Goal: Transaction & Acquisition: Purchase product/service

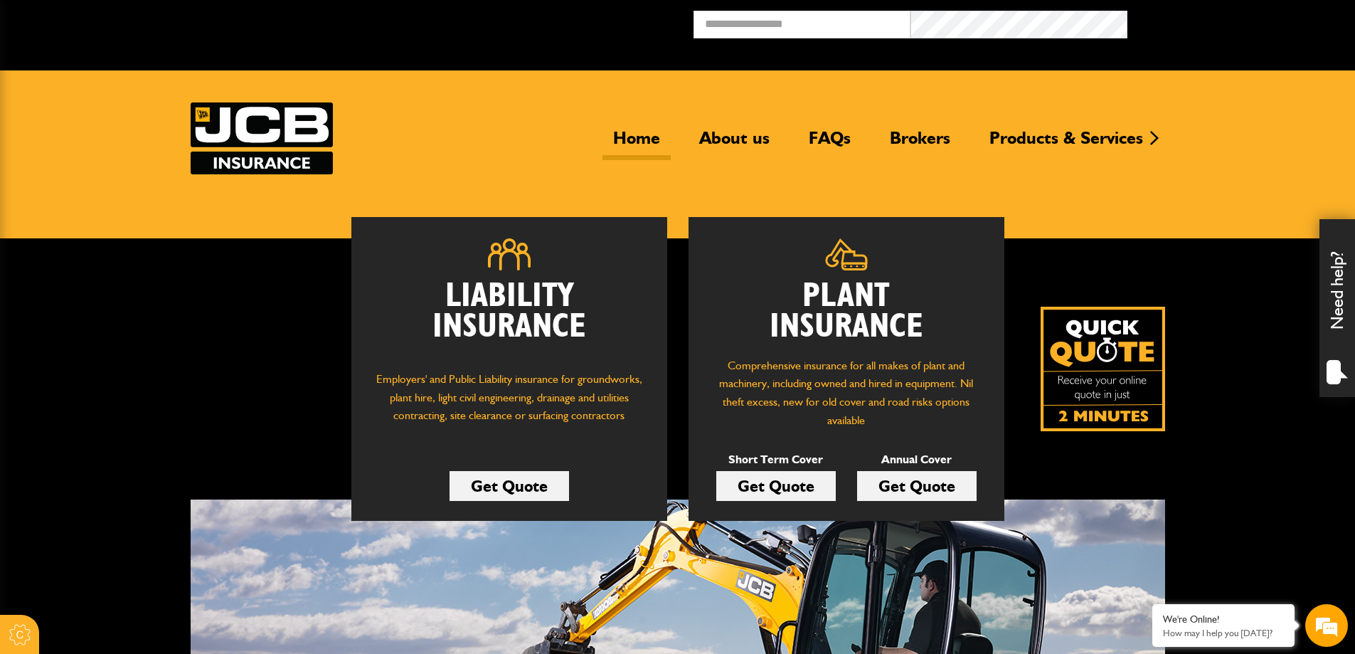
type input "**********"
click at [1008, 183] on header "Home About us FAQs Brokers Products & Services Construction insurance Car and c…" at bounding box center [677, 154] width 1355 height 168
click at [914, 140] on link "Brokers" at bounding box center [920, 143] width 82 height 33
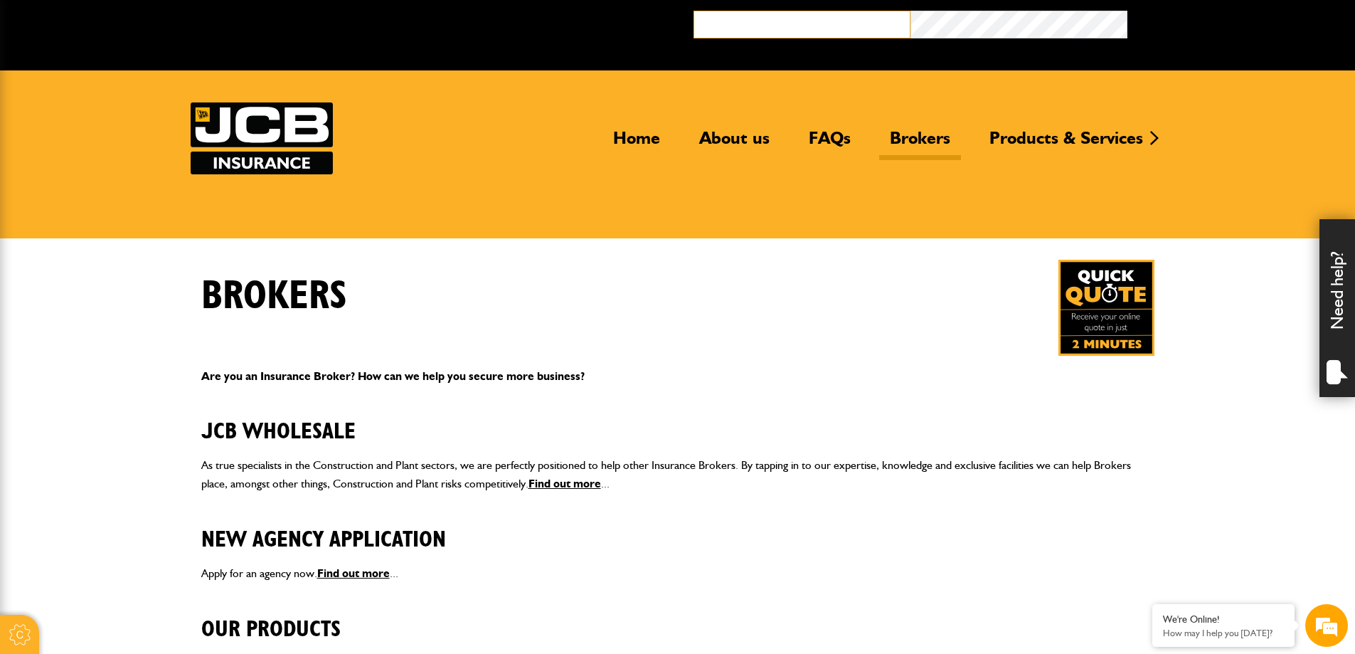
type input "**********"
click at [1110, 321] on img at bounding box center [1106, 308] width 96 height 96
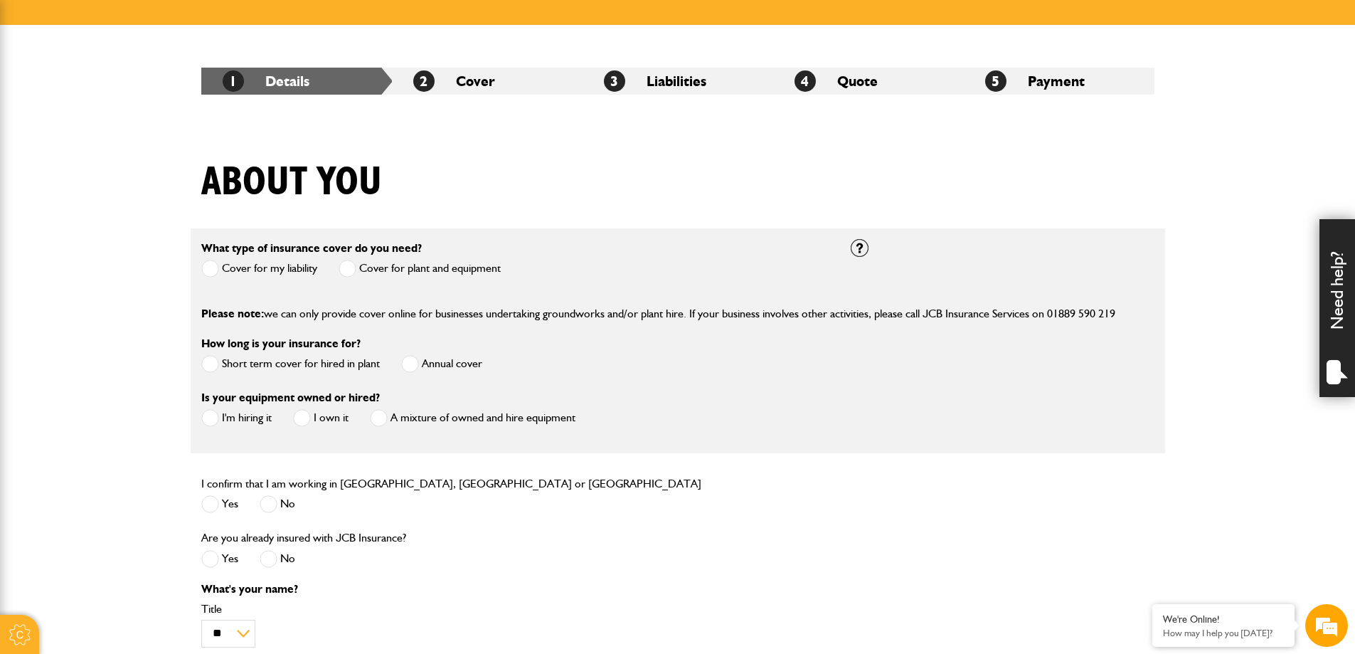
type input "**********"
click at [210, 270] on span at bounding box center [210, 269] width 18 height 18
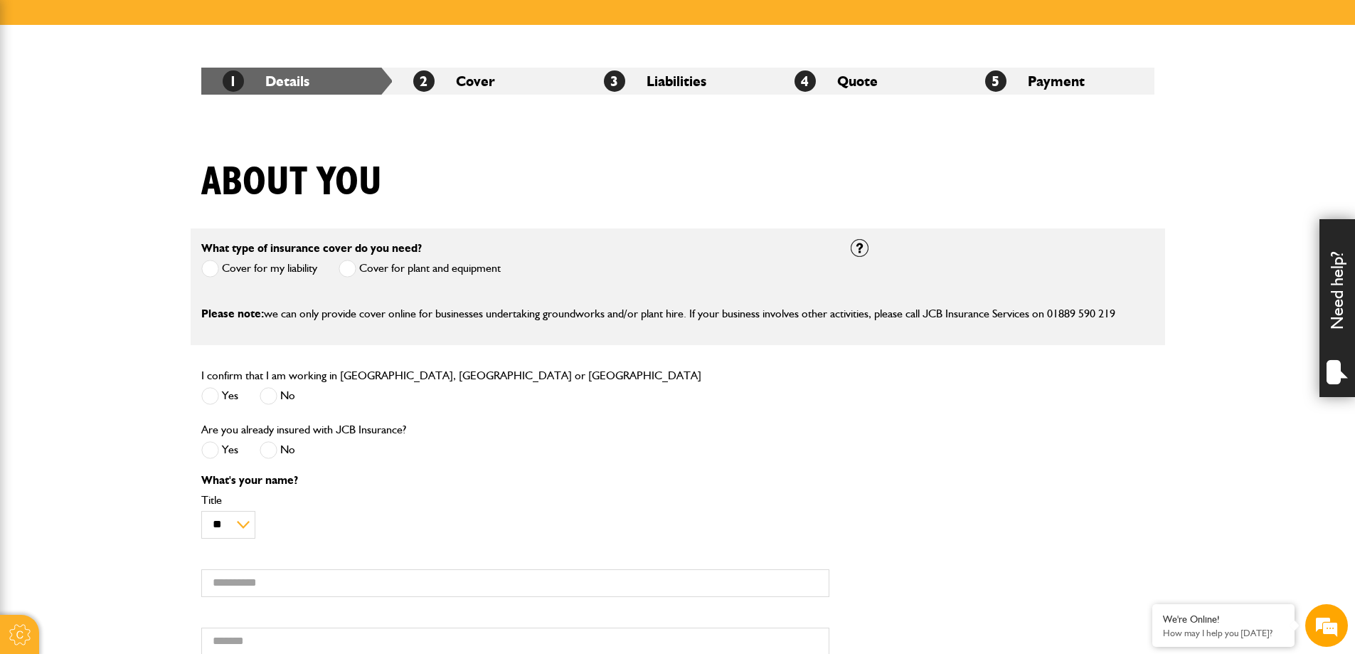
click at [346, 267] on span at bounding box center [348, 269] width 18 height 18
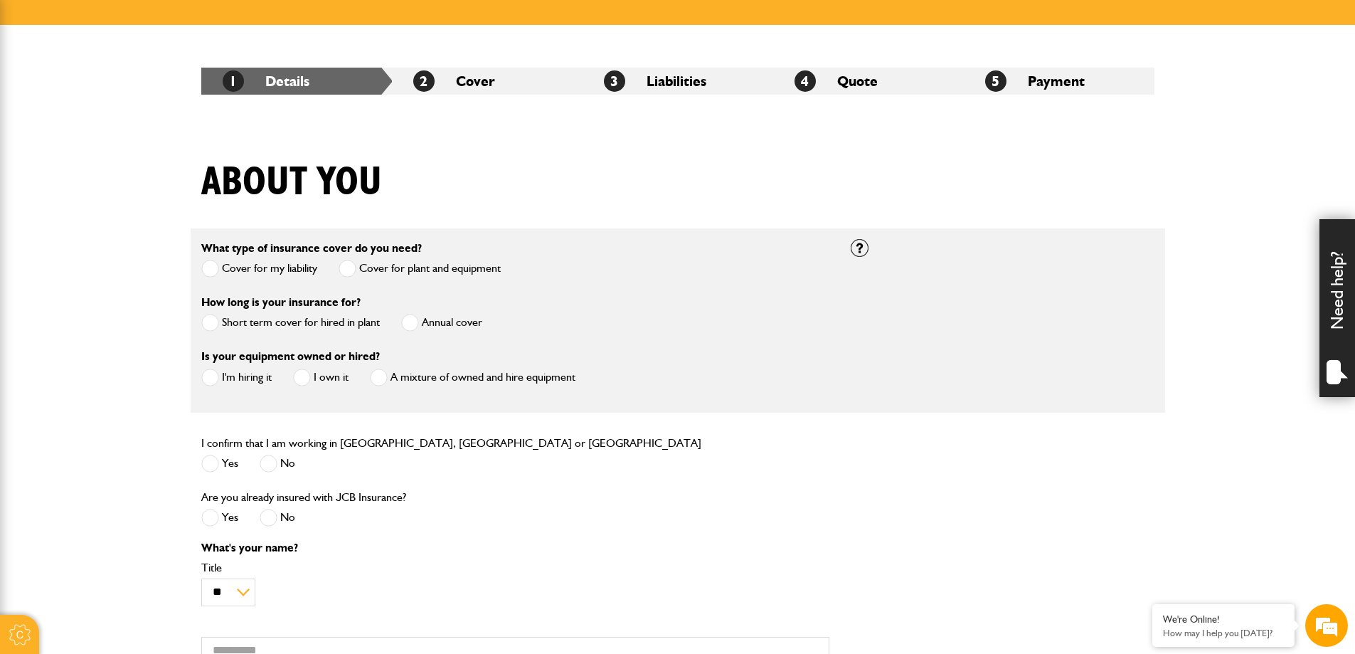
click at [211, 320] on span at bounding box center [210, 323] width 18 height 18
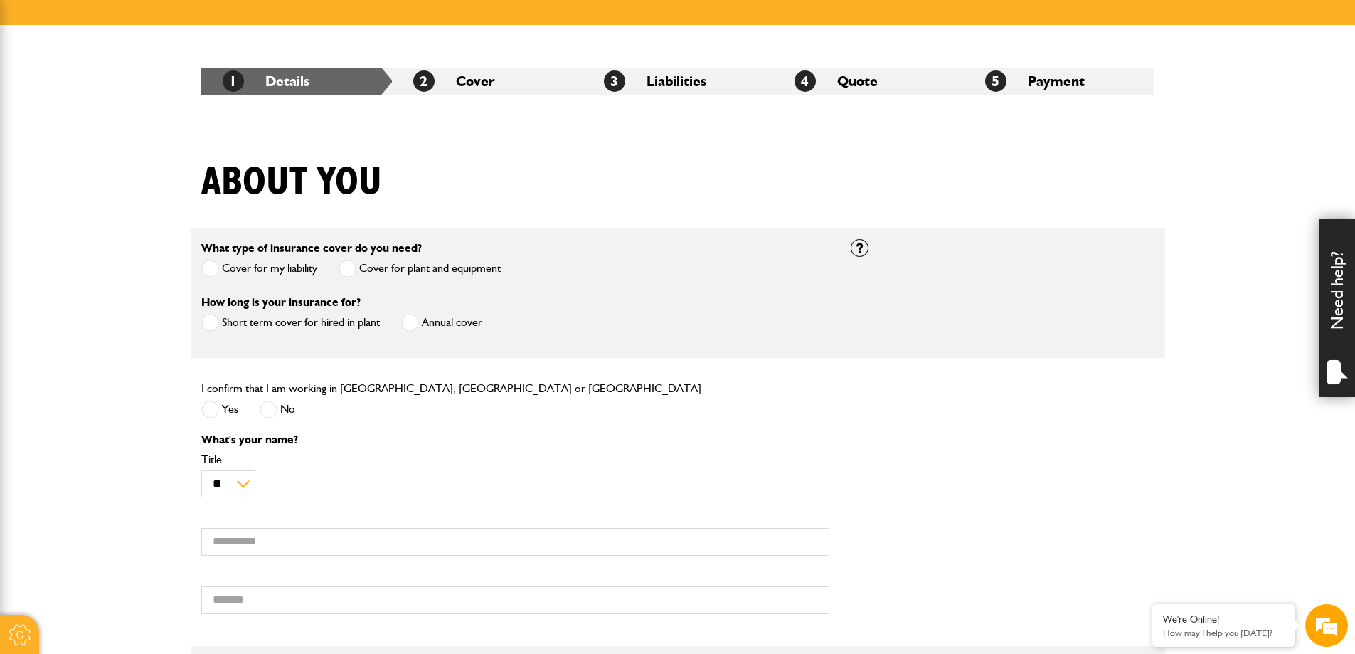
scroll to position [284, 0]
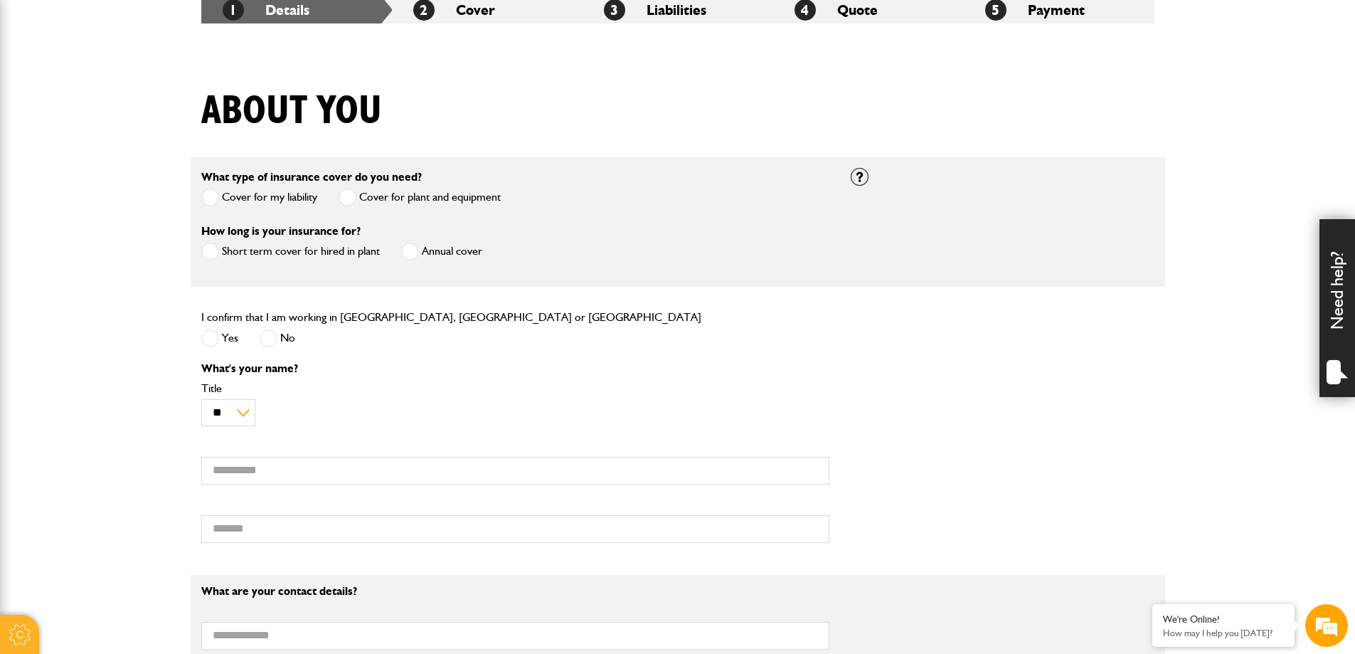
click at [213, 340] on span at bounding box center [210, 338] width 18 height 18
click at [1343, 299] on div "Need help?" at bounding box center [1337, 308] width 36 height 178
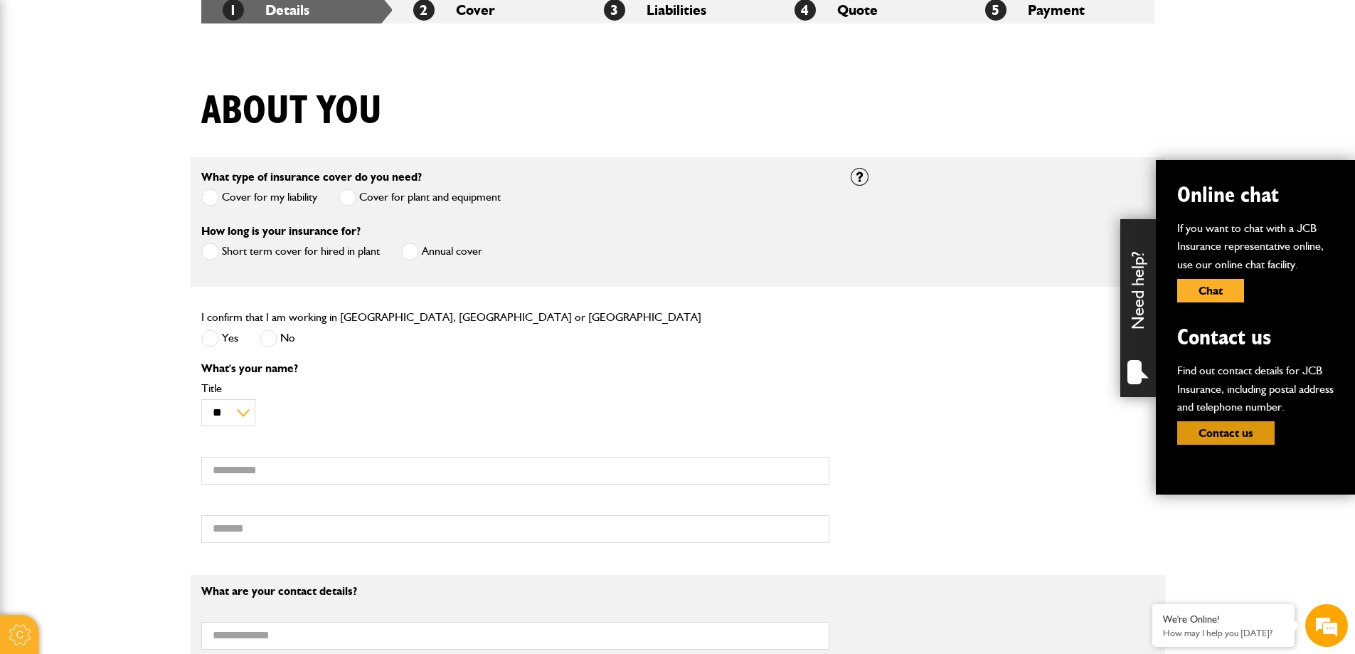
click at [1234, 433] on button "Contact us" at bounding box center [1225, 432] width 97 height 23
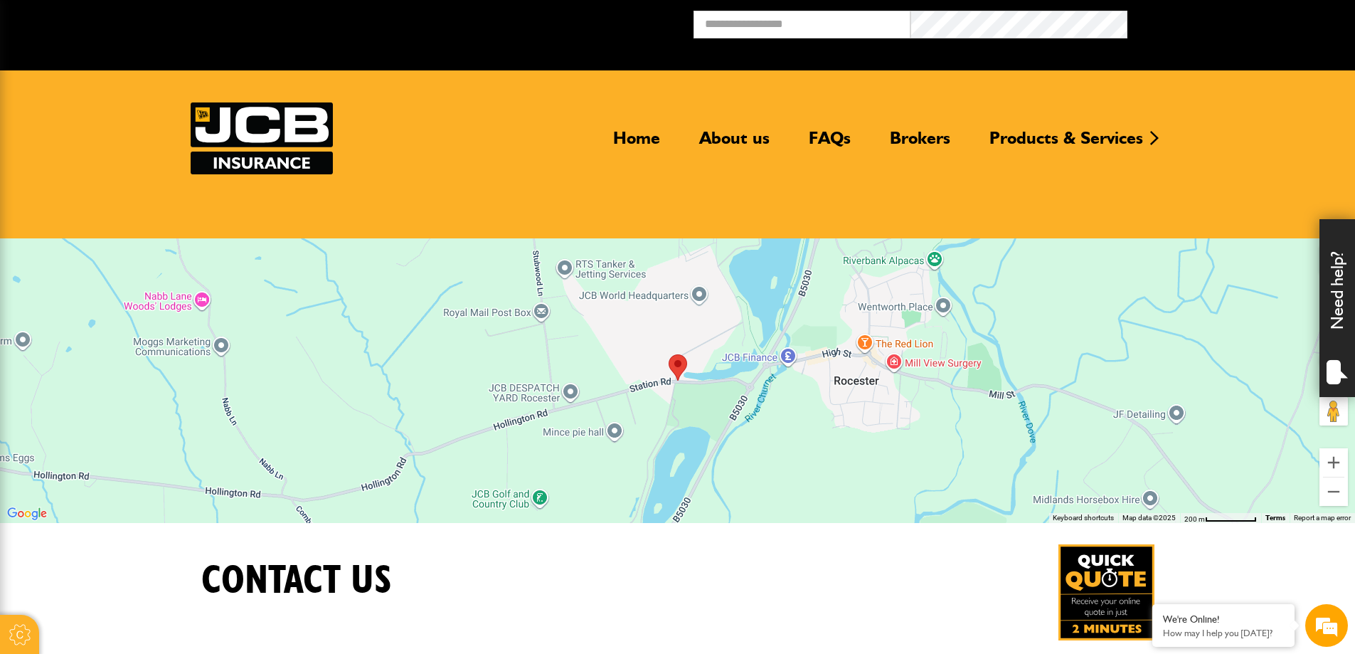
type input "**********"
click at [1127, 11] on button "Broker Login" at bounding box center [1235, 22] width 217 height 22
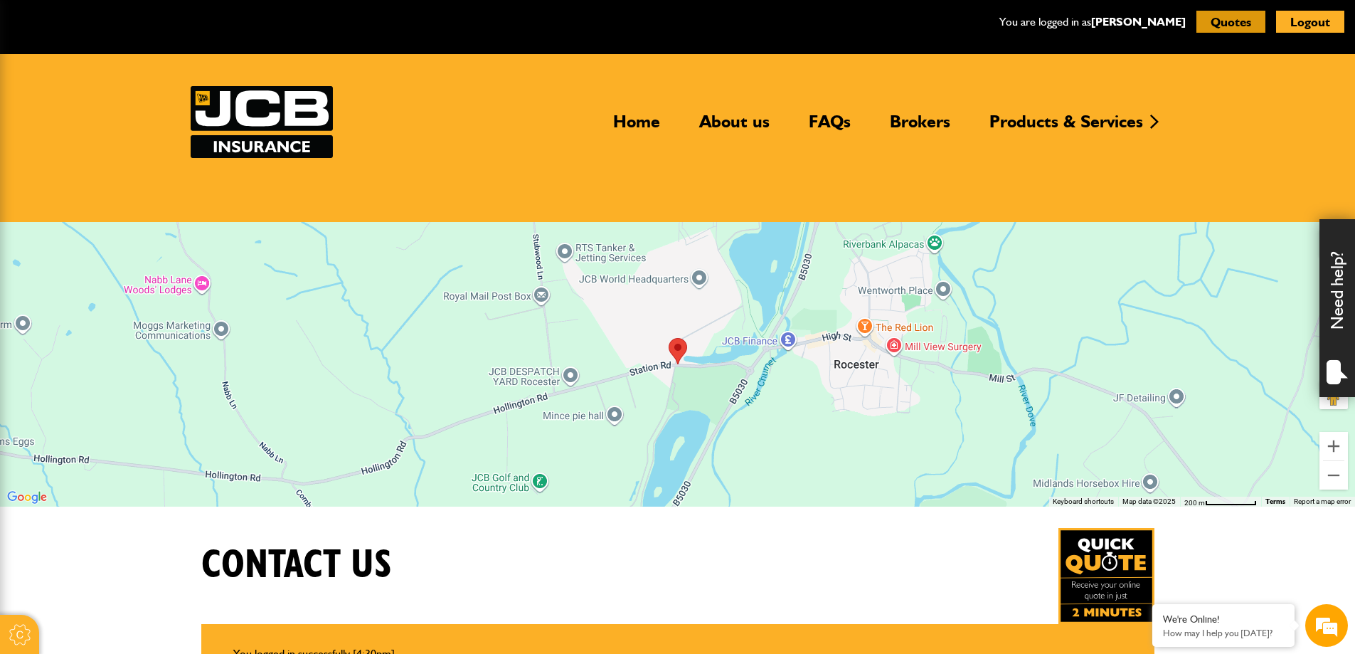
click at [1235, 16] on button "Quotes" at bounding box center [1230, 22] width 69 height 22
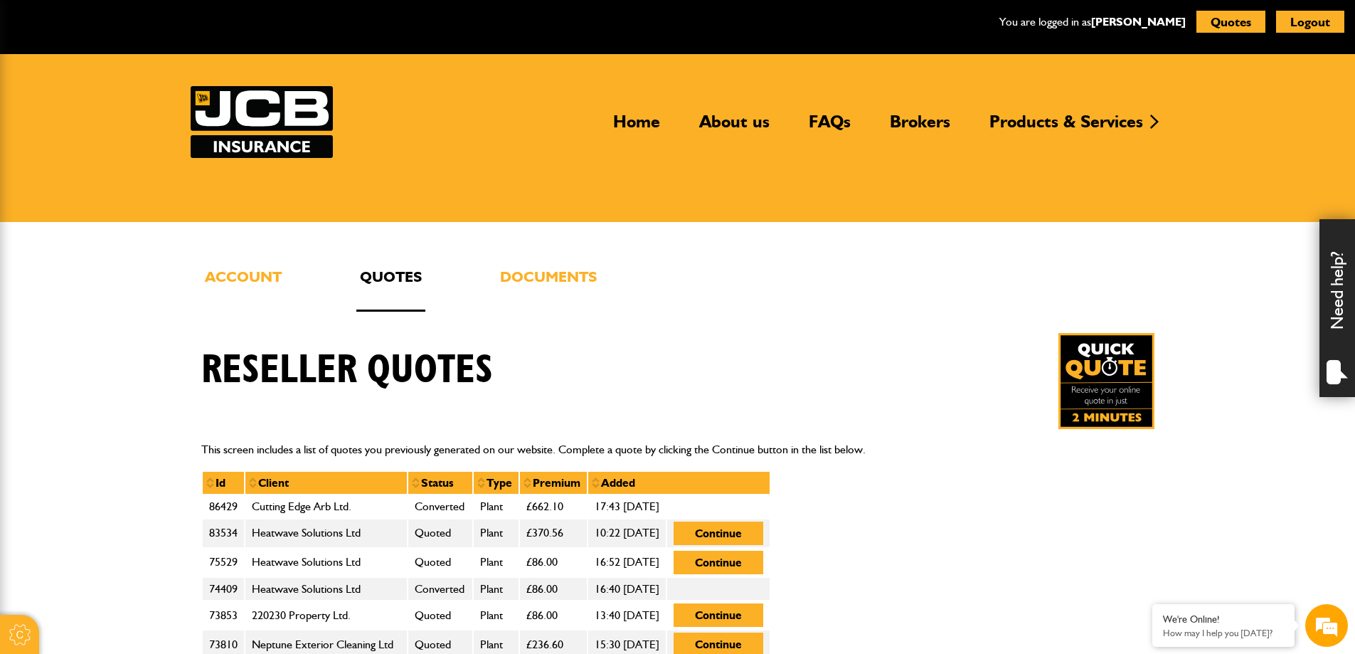
click at [399, 273] on link "Quotes" at bounding box center [390, 288] width 69 height 47
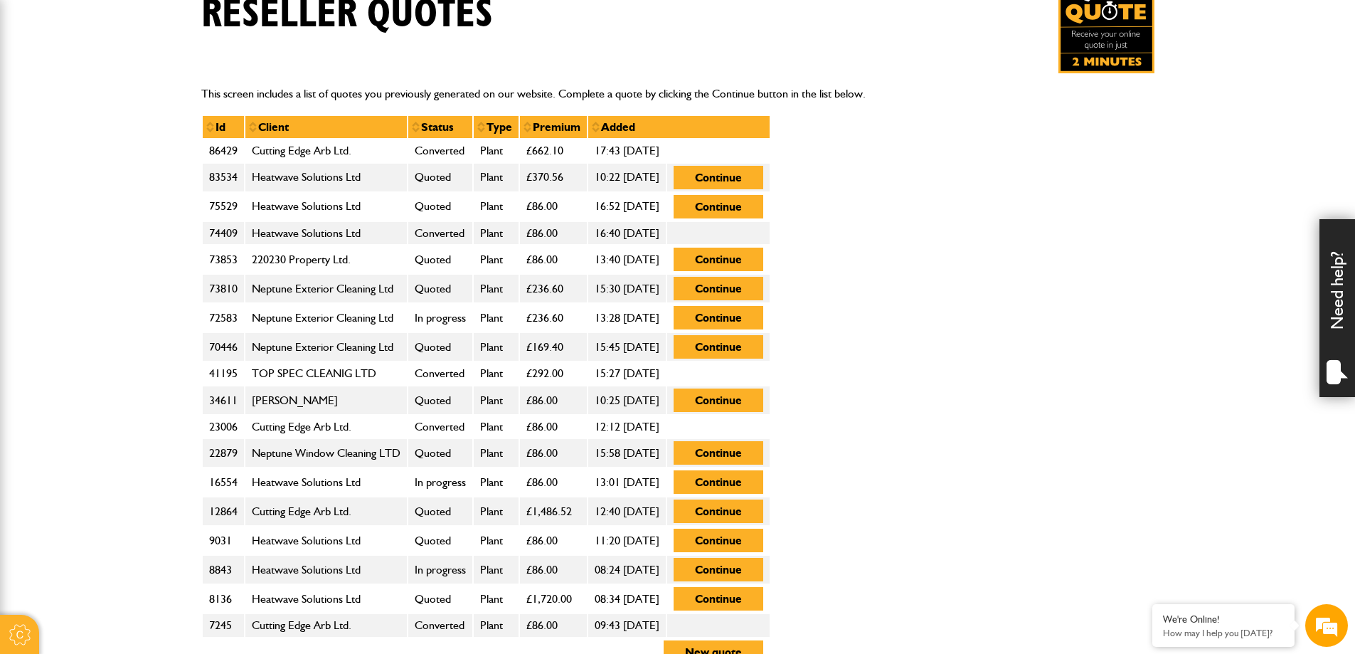
scroll to position [569, 0]
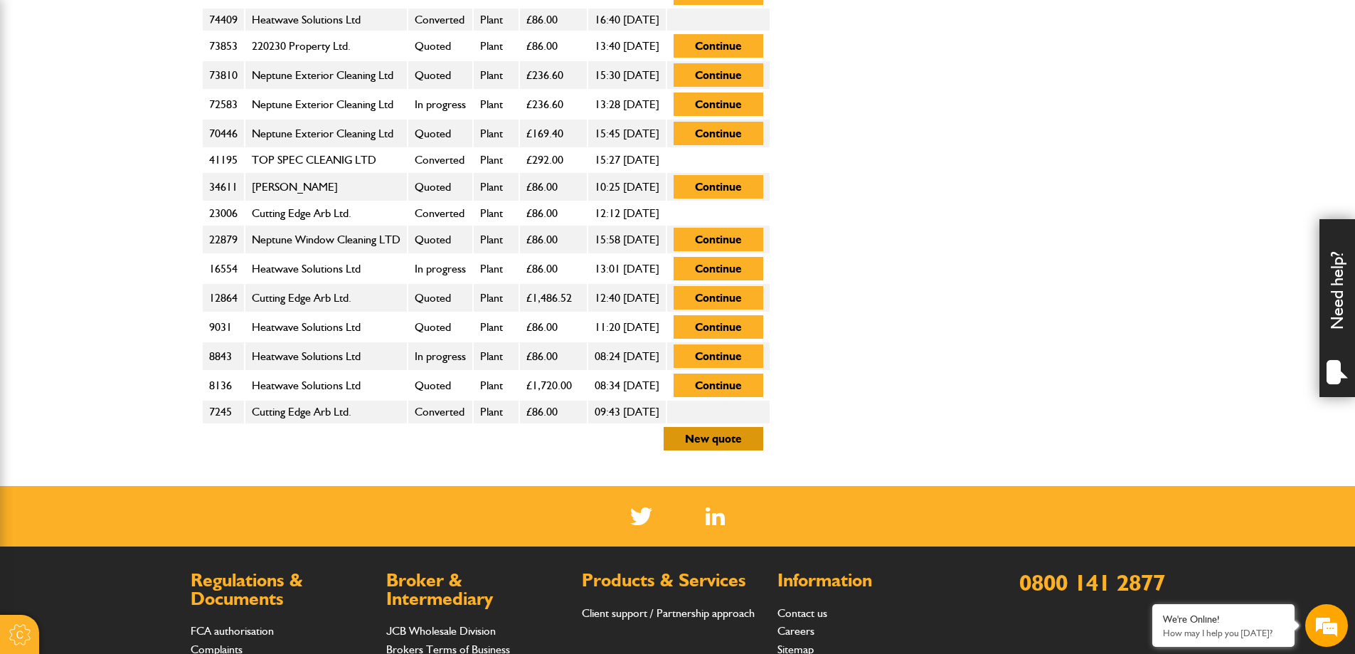
click at [763, 436] on button "New quote" at bounding box center [714, 438] width 100 height 23
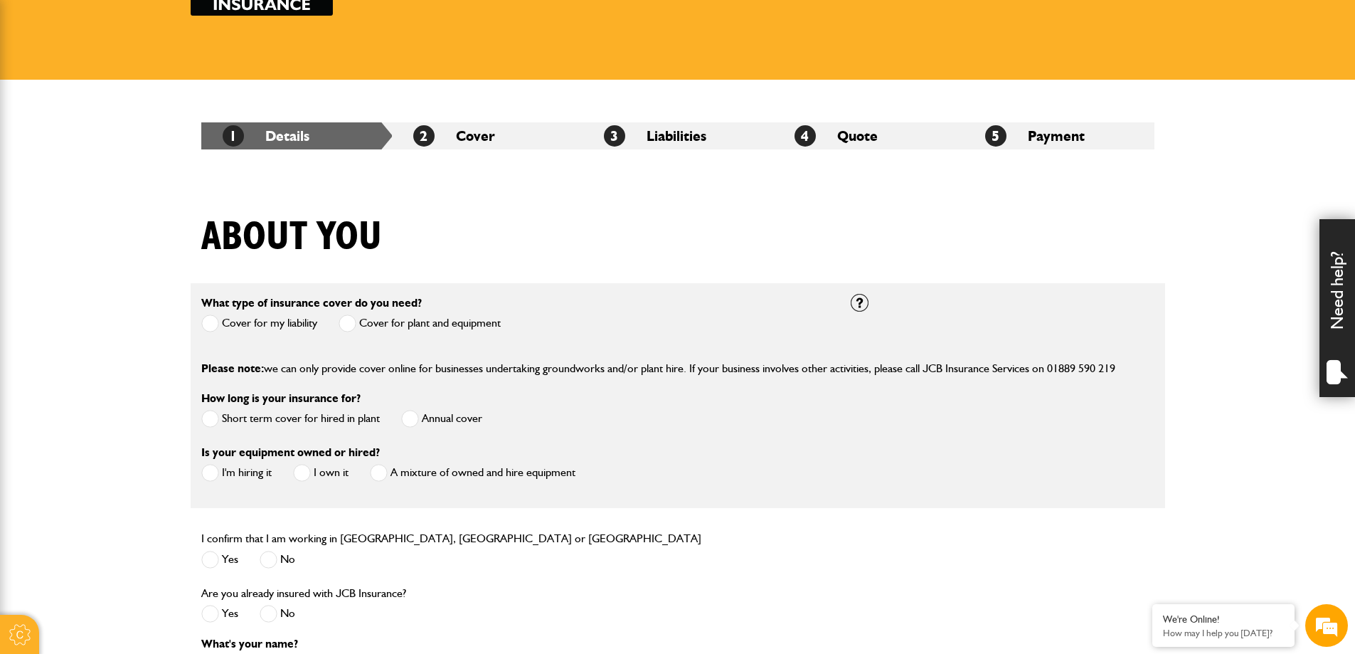
click at [212, 416] on span at bounding box center [210, 419] width 18 height 18
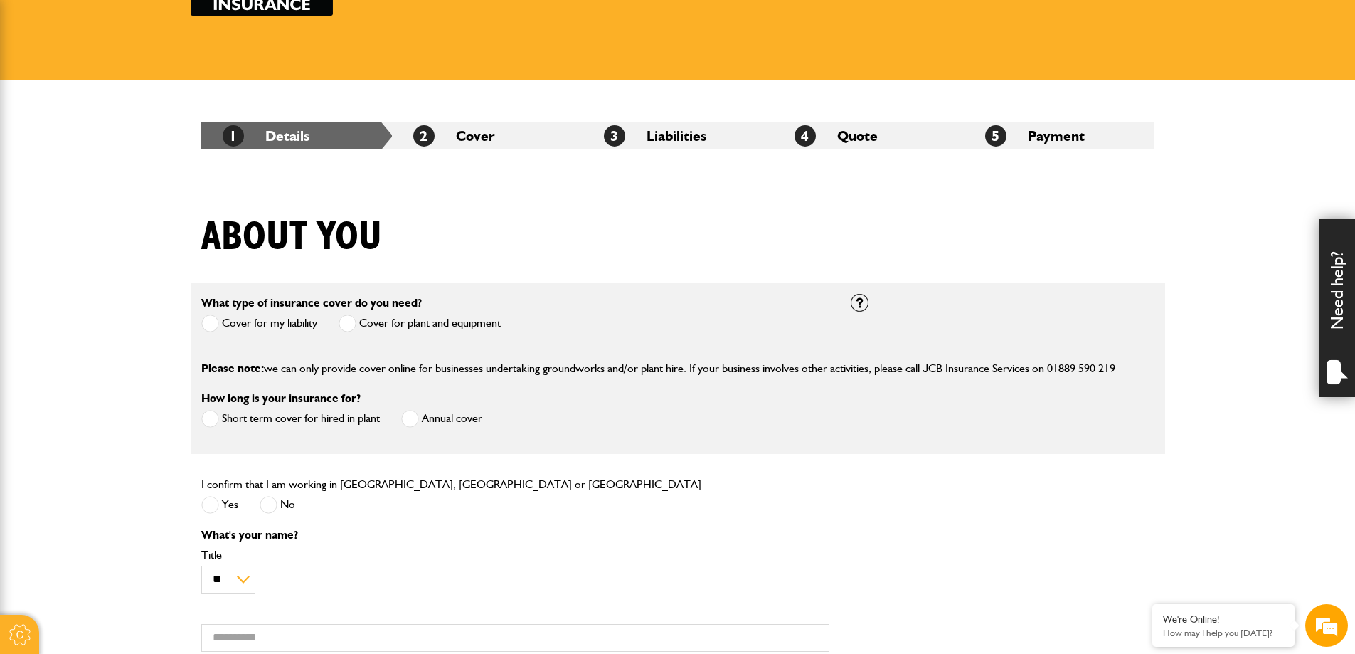
scroll to position [284, 0]
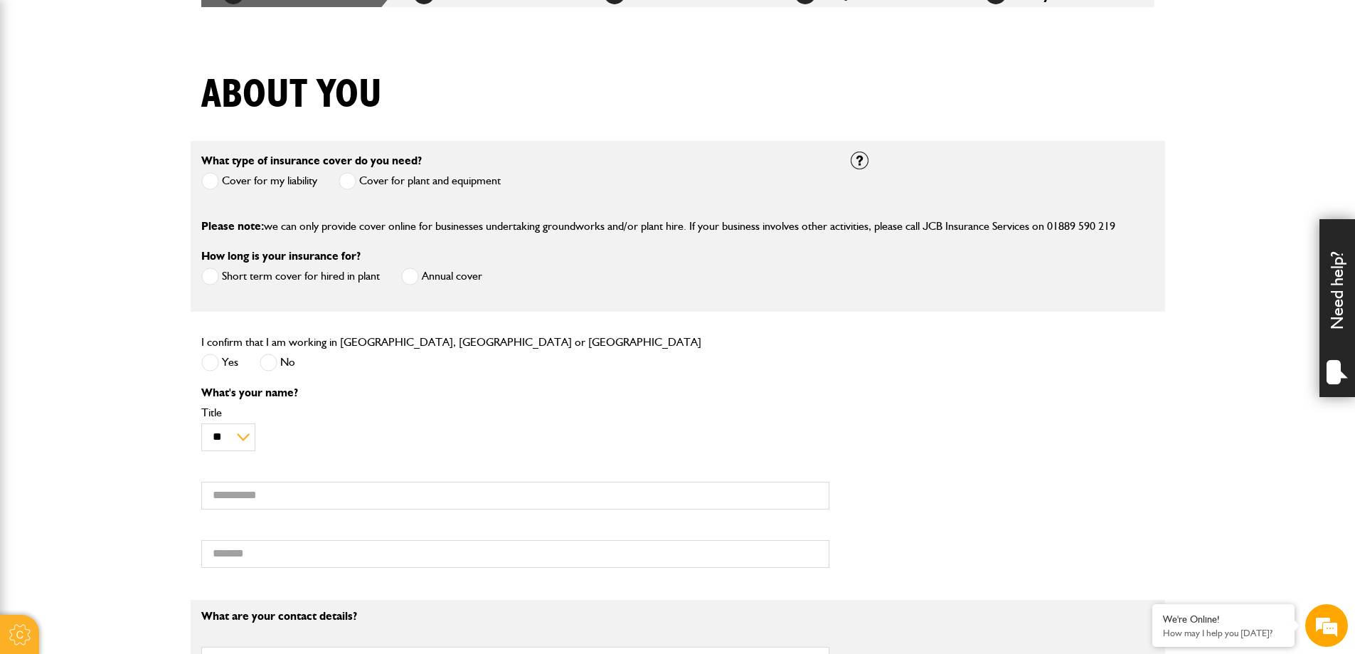
click at [205, 359] on span at bounding box center [210, 362] width 18 height 18
